Goal: Transaction & Acquisition: Purchase product/service

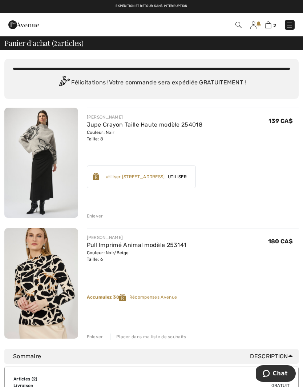
click at [255, 24] on img at bounding box center [254, 24] width 6 height 7
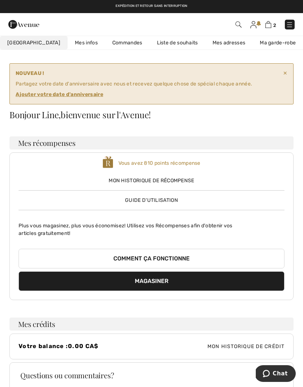
click at [85, 95] on ins "Ajouter votre date d'anniversaire" at bounding box center [60, 94] width 88 height 6
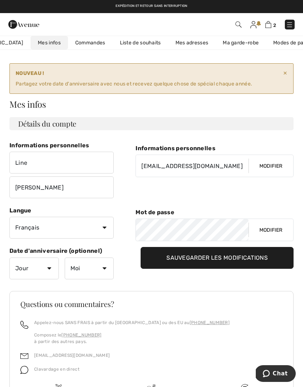
scroll to position [0, 37]
click at [48, 266] on select "Jour 1 2 3 4 5 6 7 8 9 10 11 12 13 14 15 16 17 18 19 20 21 22 23 24 25 26 27 28…" at bounding box center [33, 268] width 49 height 22
select select "10"
click at [101, 269] on select "Moi Janvier Février Mars Avril Mai Juin Juillet Aout Septembre Octobre Novembre…" at bounding box center [89, 268] width 49 height 22
select select "8"
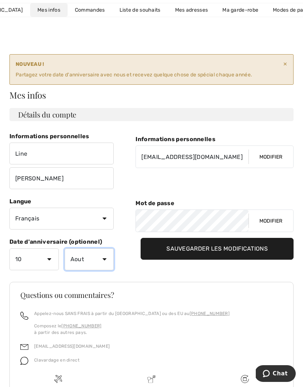
scroll to position [38, 0]
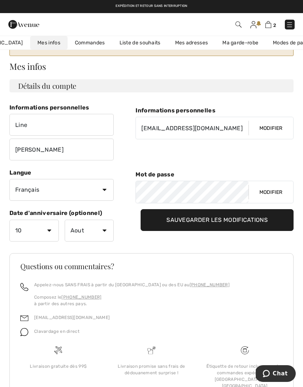
click at [245, 222] on input "Sauvegarder les modifications" at bounding box center [217, 220] width 153 height 22
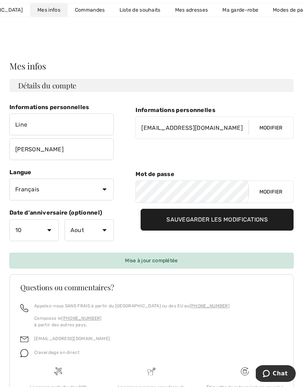
scroll to position [0, 0]
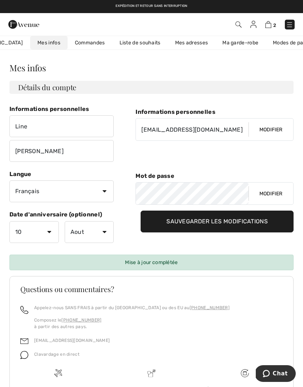
click at [291, 24] on img at bounding box center [289, 24] width 7 height 7
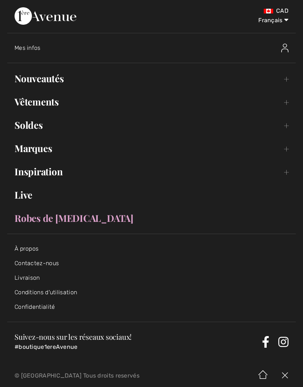
click at [288, 78] on link "Nouveautés Toggle submenu" at bounding box center [151, 79] width 289 height 16
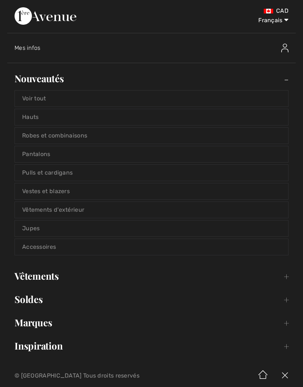
click at [262, 100] on link "Voir tout" at bounding box center [151, 99] width 273 height 16
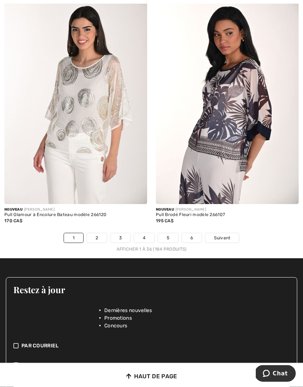
scroll to position [4365, 0]
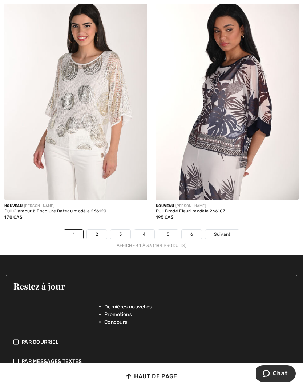
click at [224, 231] on span "Suivant" at bounding box center [222, 234] width 16 height 7
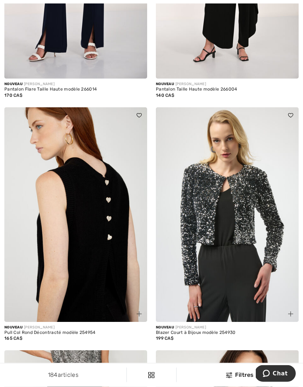
scroll to position [947, 0]
click at [141, 312] on img at bounding box center [139, 313] width 5 height 5
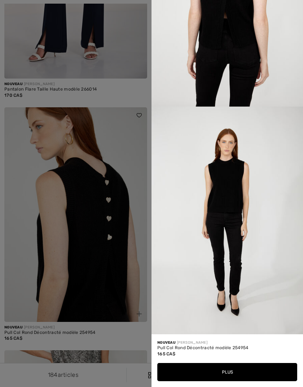
scroll to position [813, 0]
click at [117, 283] on div at bounding box center [151, 193] width 303 height 387
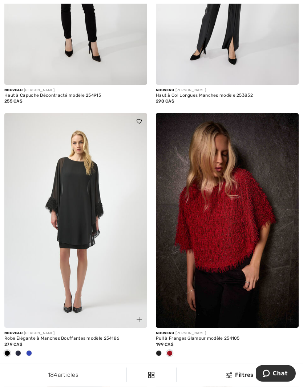
scroll to position [1733, 0]
click at [159, 351] on span at bounding box center [159, 353] width 6 height 6
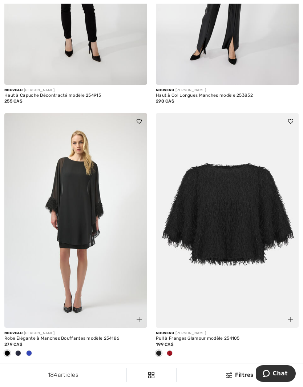
click at [172, 351] on span at bounding box center [170, 353] width 6 height 6
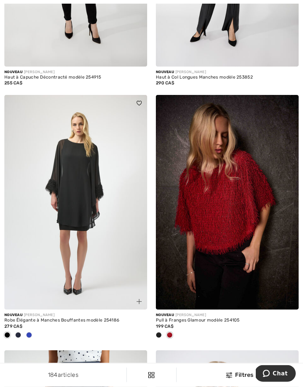
scroll to position [1751, 0]
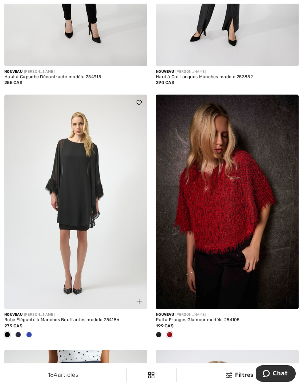
click at [137, 301] on img at bounding box center [139, 301] width 5 height 5
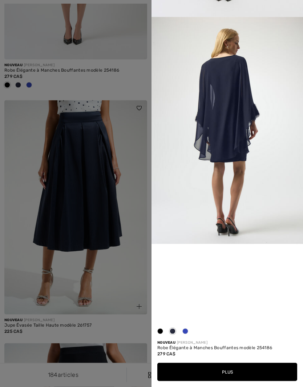
scroll to position [2004, 0]
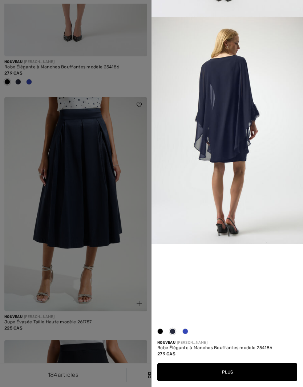
click at [120, 264] on div at bounding box center [151, 193] width 303 height 387
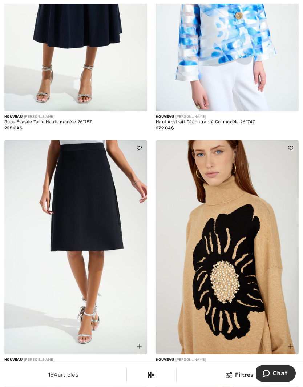
scroll to position [2204, 0]
click at [138, 344] on img at bounding box center [139, 346] width 5 height 5
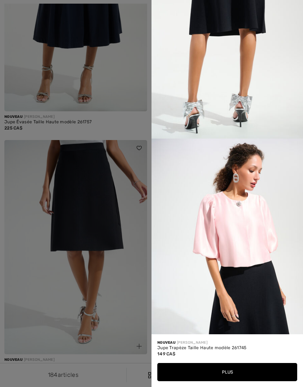
scroll to position [544, 0]
click at [124, 298] on div at bounding box center [151, 193] width 303 height 387
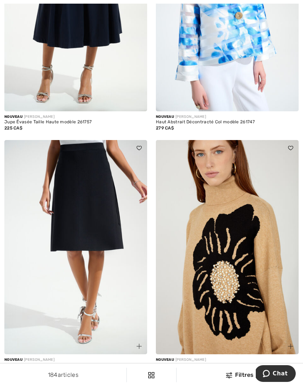
click at [96, 283] on img at bounding box center [75, 247] width 143 height 215
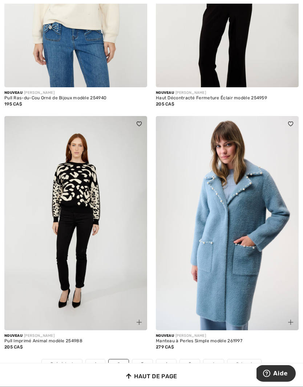
scroll to position [4271, 0]
click at [245, 361] on span "Suivant" at bounding box center [244, 364] width 16 height 7
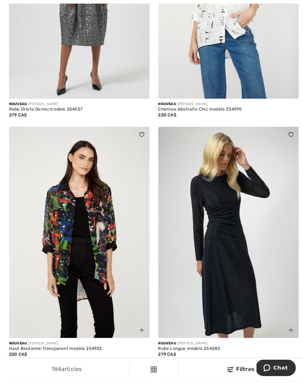
scroll to position [235, 0]
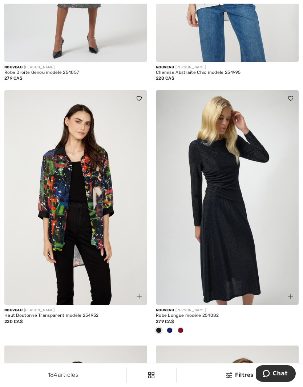
click at [172, 330] on span at bounding box center [170, 330] width 6 height 6
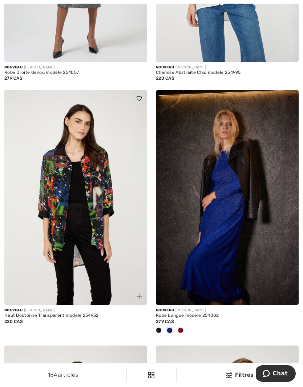
click at [183, 326] on div at bounding box center [180, 331] width 11 height 12
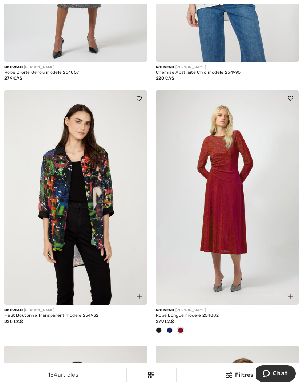
click at [161, 327] on div at bounding box center [158, 331] width 11 height 12
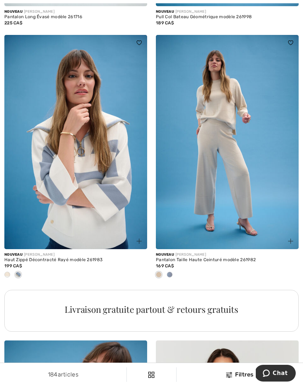
scroll to position [2819, 0]
click at [140, 239] on img at bounding box center [139, 241] width 5 height 5
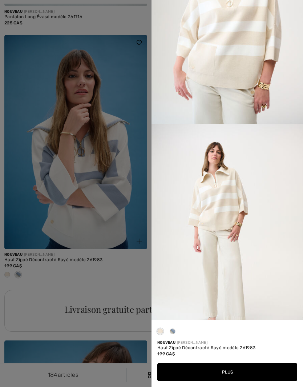
click at [105, 281] on div at bounding box center [151, 193] width 303 height 387
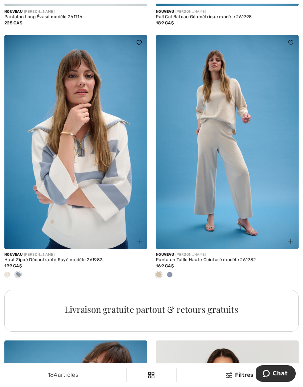
click at [172, 269] on div at bounding box center [169, 275] width 11 height 12
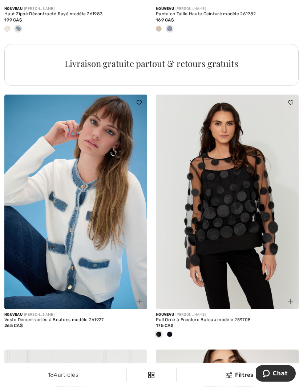
scroll to position [3065, 0]
click at [139, 299] on img at bounding box center [139, 301] width 5 height 5
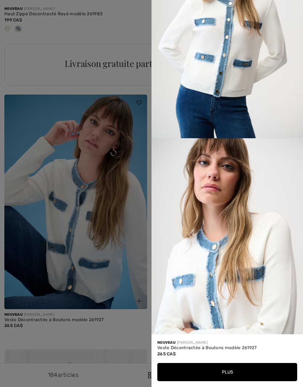
scroll to position [316, 0]
click at [126, 324] on div at bounding box center [151, 193] width 303 height 387
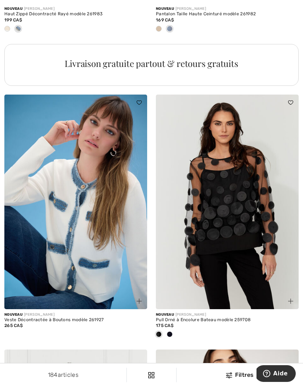
click at [91, 259] on img at bounding box center [75, 202] width 143 height 215
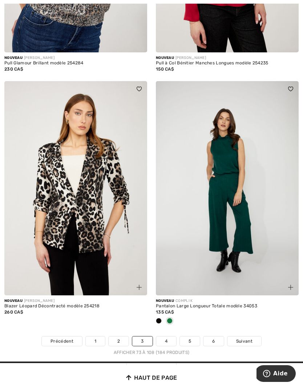
scroll to position [4334, 0]
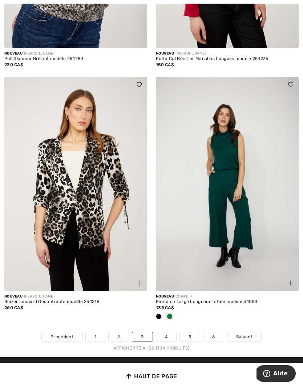
click at [245, 333] on span "Suivant" at bounding box center [244, 336] width 16 height 7
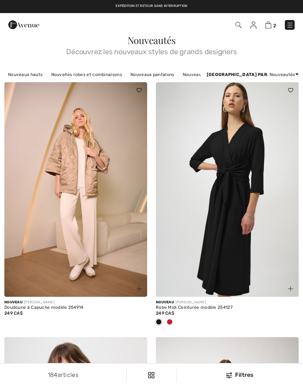
checkbox input "true"
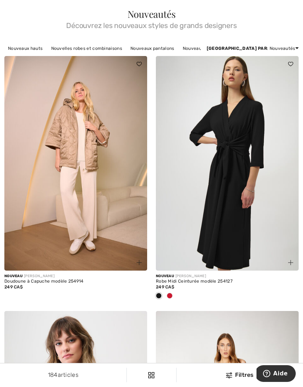
click at [173, 296] on div at bounding box center [169, 296] width 11 height 12
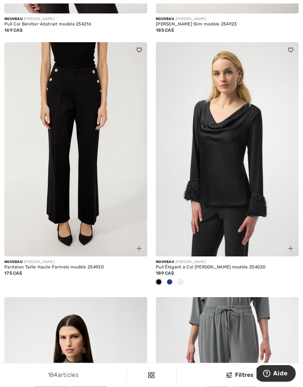
scroll to position [538, 0]
click at [171, 279] on span at bounding box center [170, 282] width 6 height 6
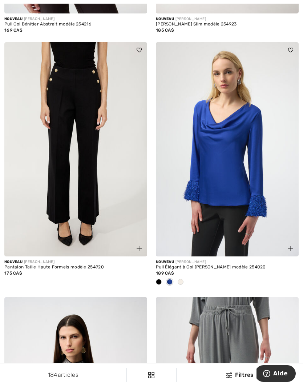
click at [183, 279] on div at bounding box center [180, 282] width 11 height 12
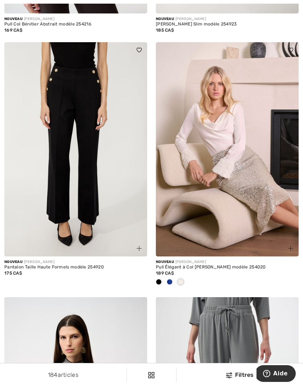
click at [160, 280] on span at bounding box center [159, 282] width 6 height 6
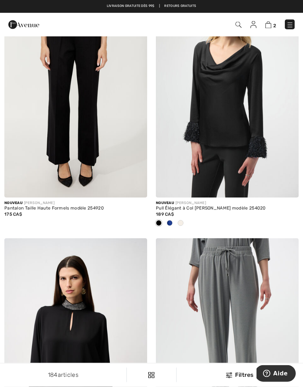
scroll to position [597, 0]
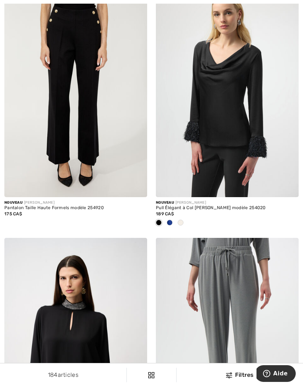
click at [291, 188] on img at bounding box center [290, 189] width 5 height 5
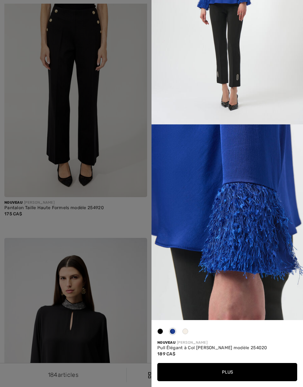
scroll to position [556, 0]
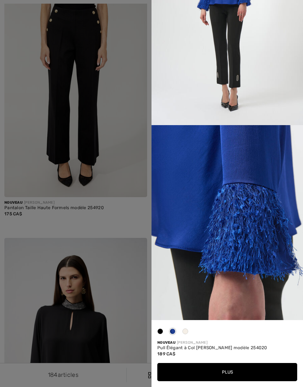
click at [128, 289] on div at bounding box center [151, 193] width 303 height 387
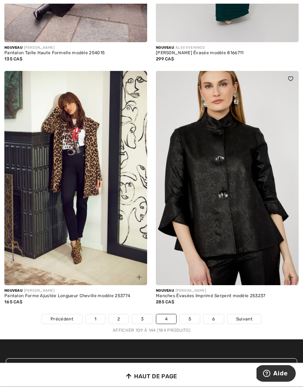
scroll to position [4352, 0]
click at [245, 316] on span "Suivant" at bounding box center [244, 319] width 16 height 7
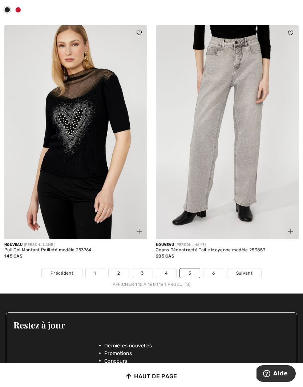
scroll to position [4426, 0]
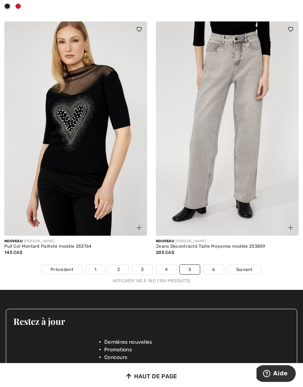
click at [246, 266] on span "Suivant" at bounding box center [244, 269] width 16 height 7
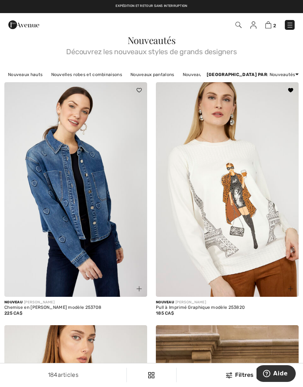
click at [241, 235] on img at bounding box center [227, 189] width 143 height 215
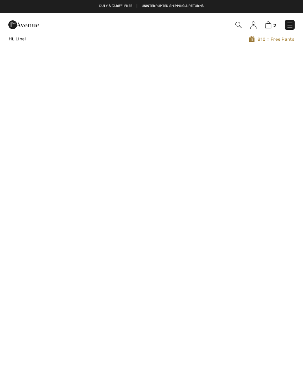
checkbox input "true"
click at [289, 24] on img at bounding box center [290, 24] width 7 height 7
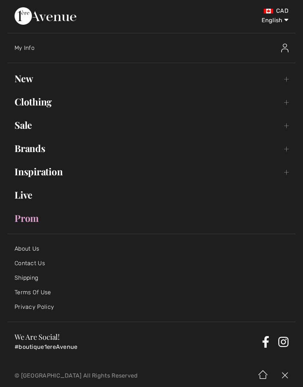
click at [287, 78] on link "New Toggle submenu" at bounding box center [151, 79] width 289 height 16
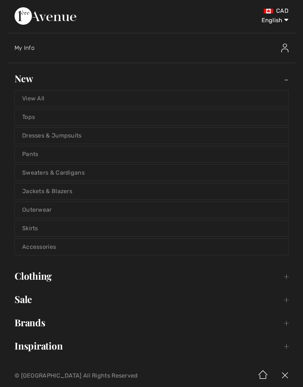
click at [271, 98] on link "View All" at bounding box center [151, 99] width 273 height 16
click at [72, 139] on link "Dresses & Jumpsuits" at bounding box center [151, 136] width 273 height 16
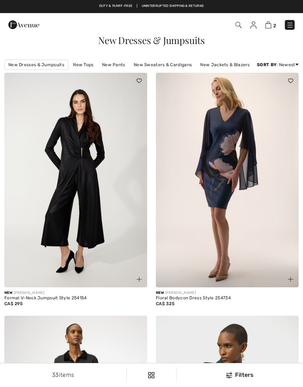
checkbox input "true"
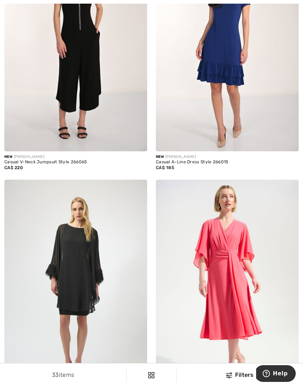
scroll to position [1679, 0]
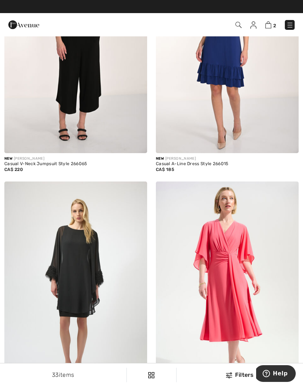
click at [90, 335] on img at bounding box center [75, 288] width 143 height 215
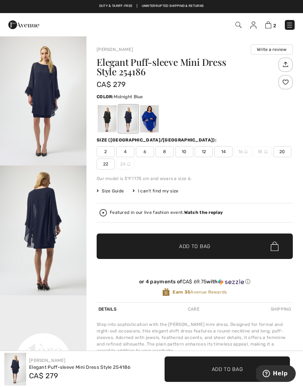
click at [113, 190] on span "Size Guide" at bounding box center [110, 191] width 27 height 7
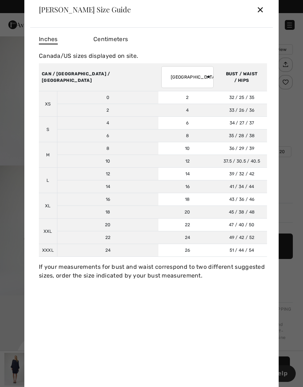
click at [261, 9] on div "✕" at bounding box center [261, 9] width 8 height 15
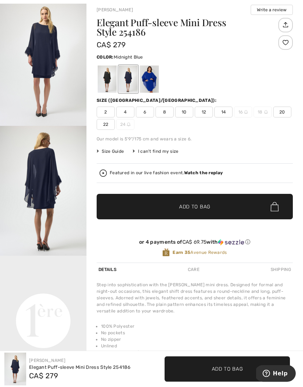
scroll to position [46, 0]
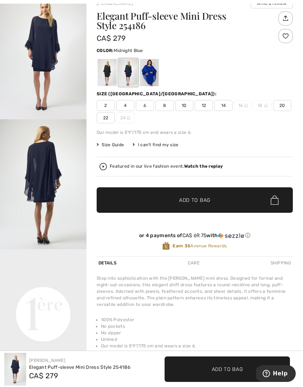
click at [152, 75] on div at bounding box center [149, 72] width 19 height 27
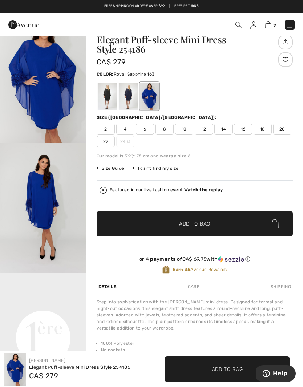
scroll to position [0, 0]
